Goal: Task Accomplishment & Management: Manage account settings

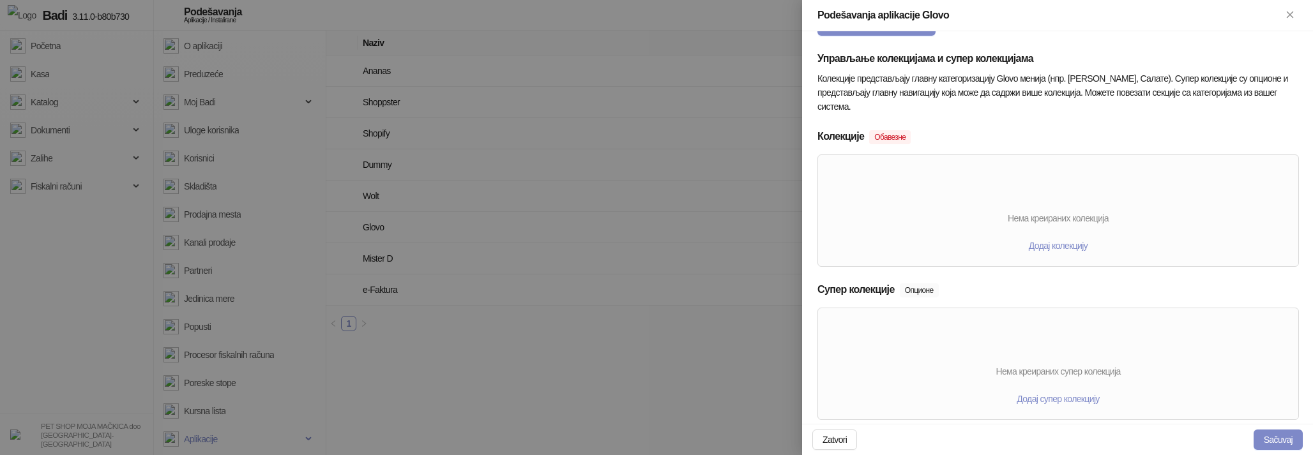
scroll to position [301, 0]
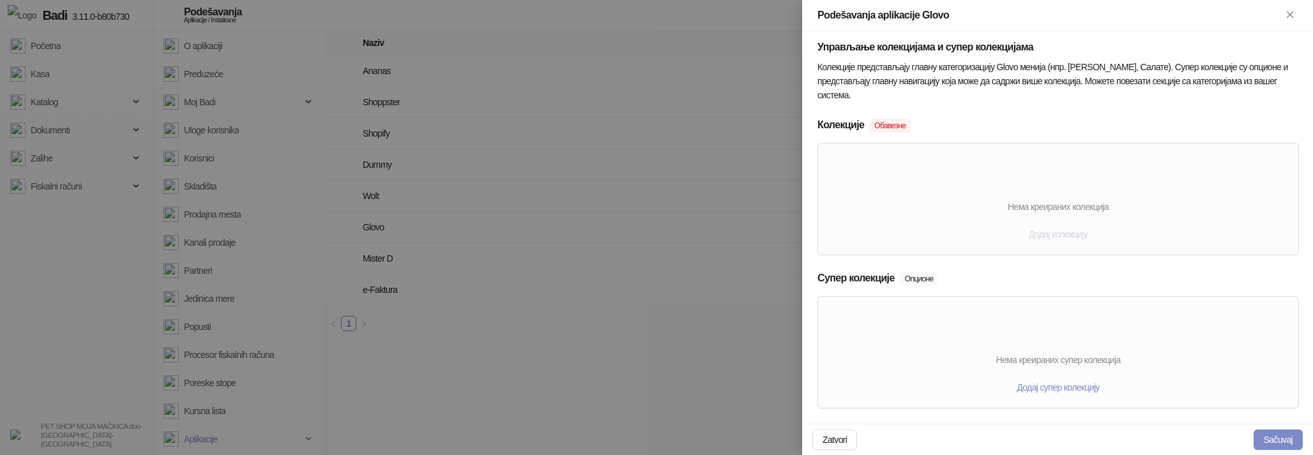
type input "**********"
click at [1065, 239] on button "Додај колекцију" at bounding box center [1057, 234] width 79 height 20
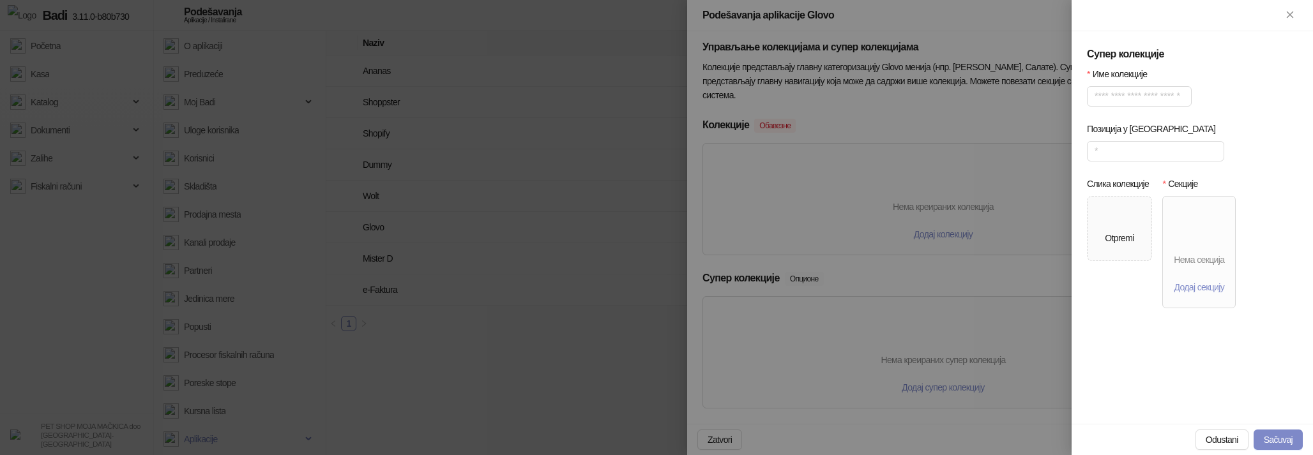
click at [963, 266] on div at bounding box center [656, 227] width 1313 height 455
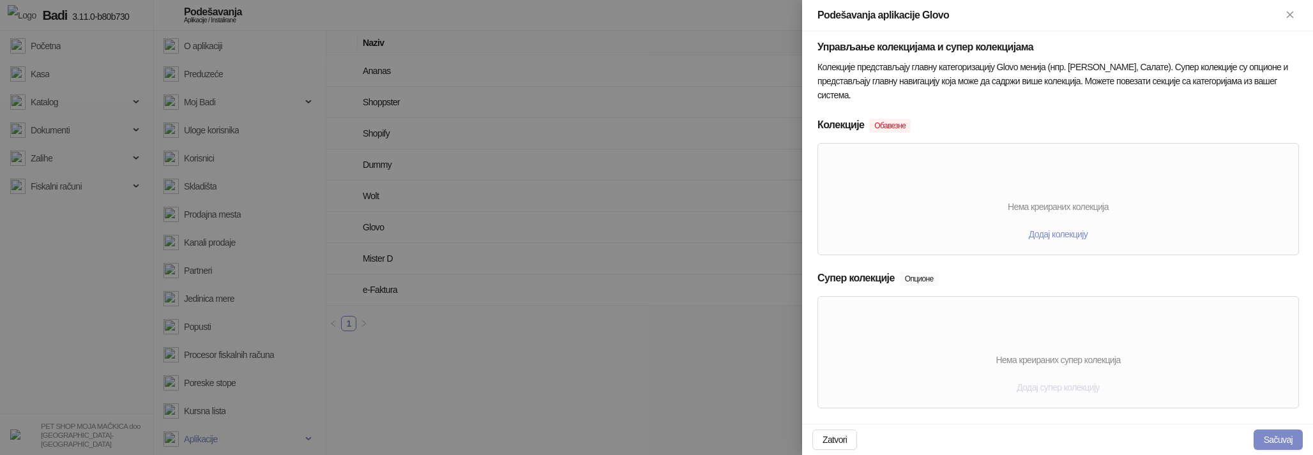
click at [1032, 383] on span "Додај супер колекцију" at bounding box center [1057, 387] width 82 height 10
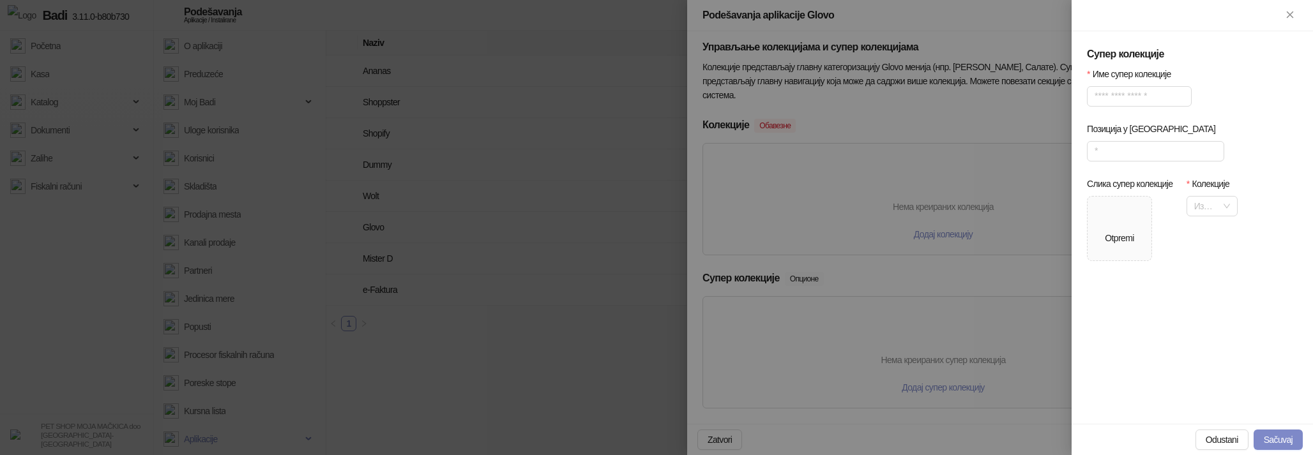
click at [929, 241] on div at bounding box center [656, 227] width 1313 height 455
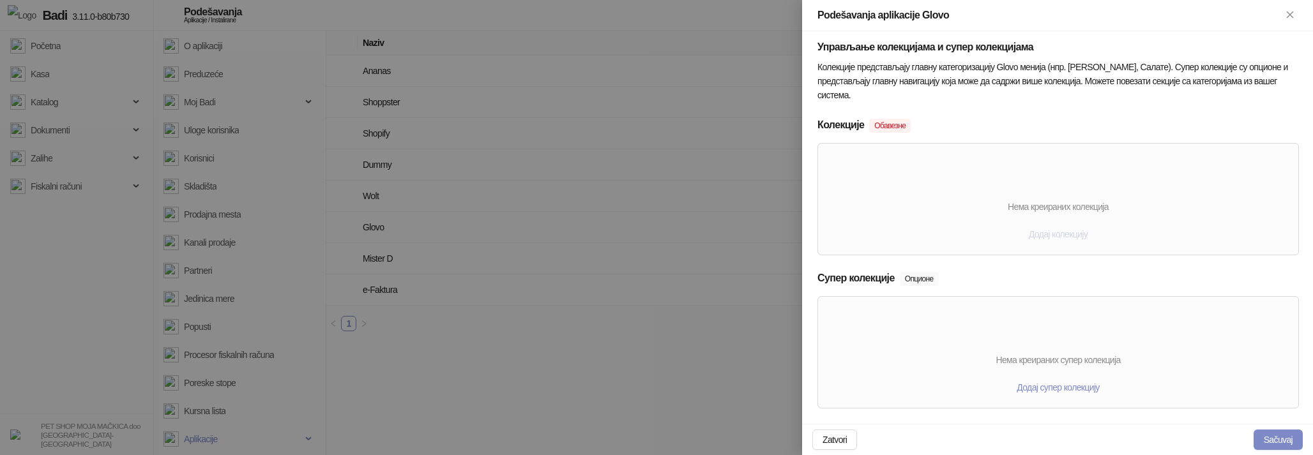
click at [1030, 230] on span "Додај колекцију" at bounding box center [1057, 234] width 59 height 10
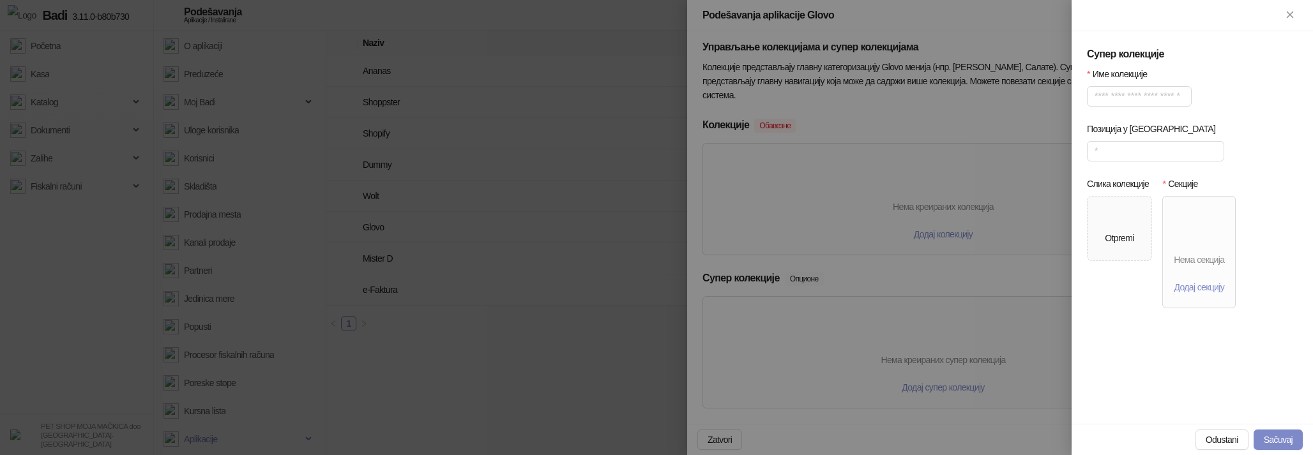
click at [1019, 195] on div at bounding box center [656, 227] width 1313 height 455
